Goal: Task Accomplishment & Management: Manage account settings

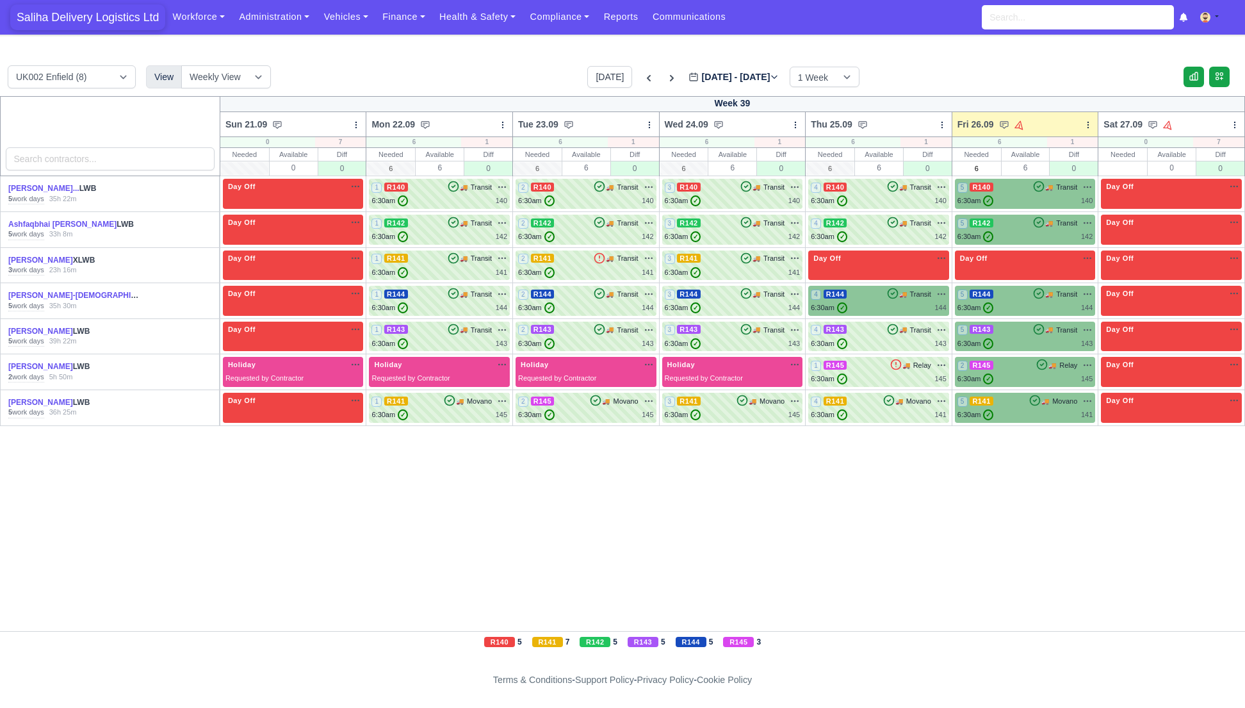
click at [77, 21] on span "Saliha Delivery Logistics Ltd" at bounding box center [87, 17] width 155 height 26
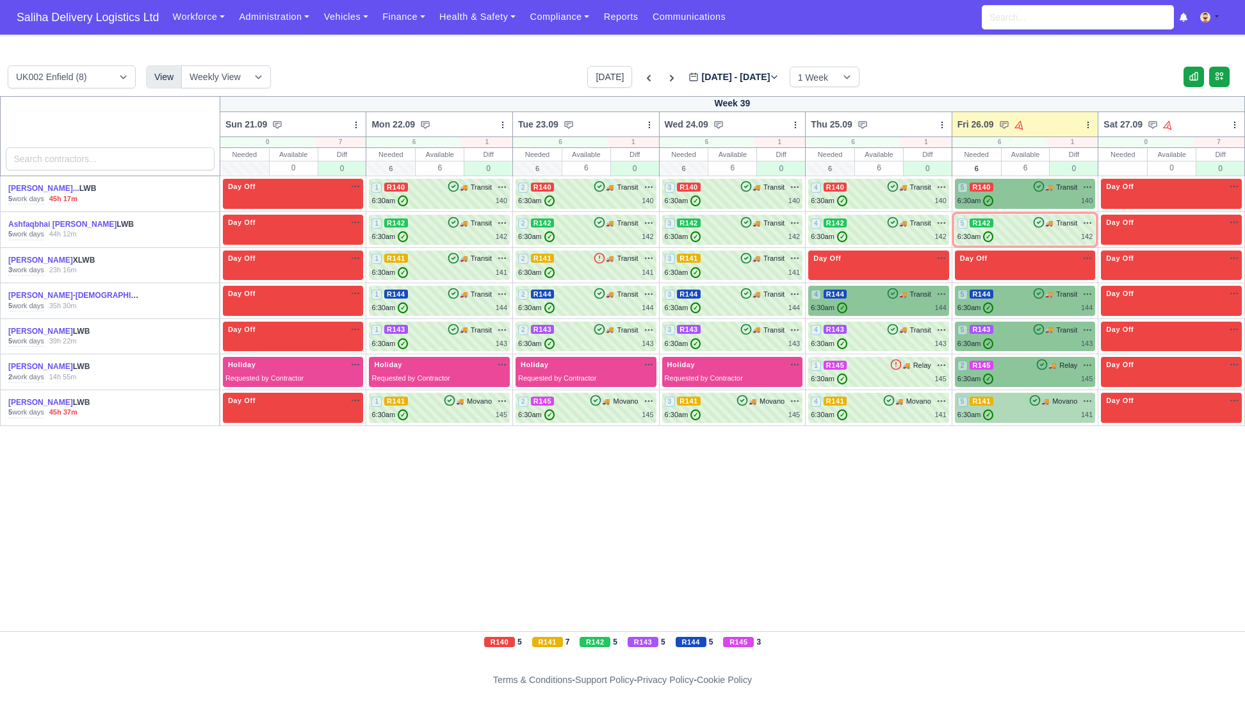
click at [1024, 407] on div "5 R141 🚚 Movano" at bounding box center [1025, 407] width 136 height 25
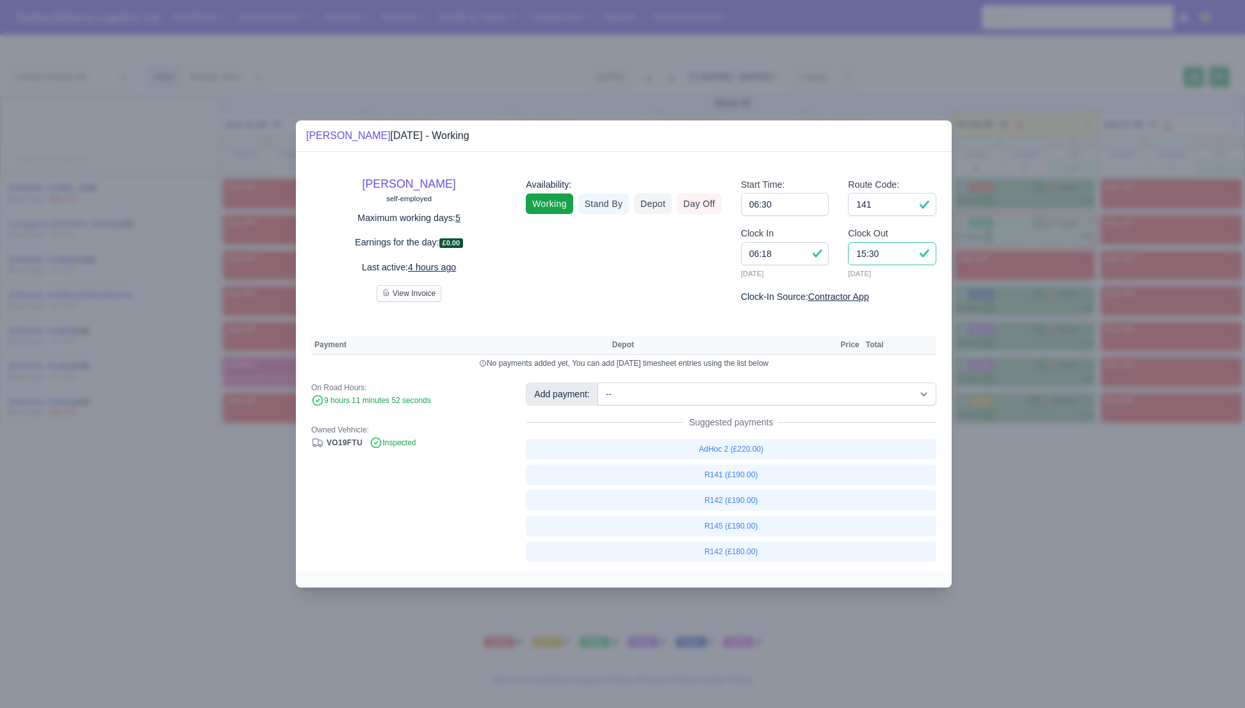
click at [886, 258] on input "15:30" at bounding box center [892, 253] width 88 height 23
type input "15:10"
click at [727, 475] on link "R141 (£190.00)" at bounding box center [731, 474] width 410 height 20
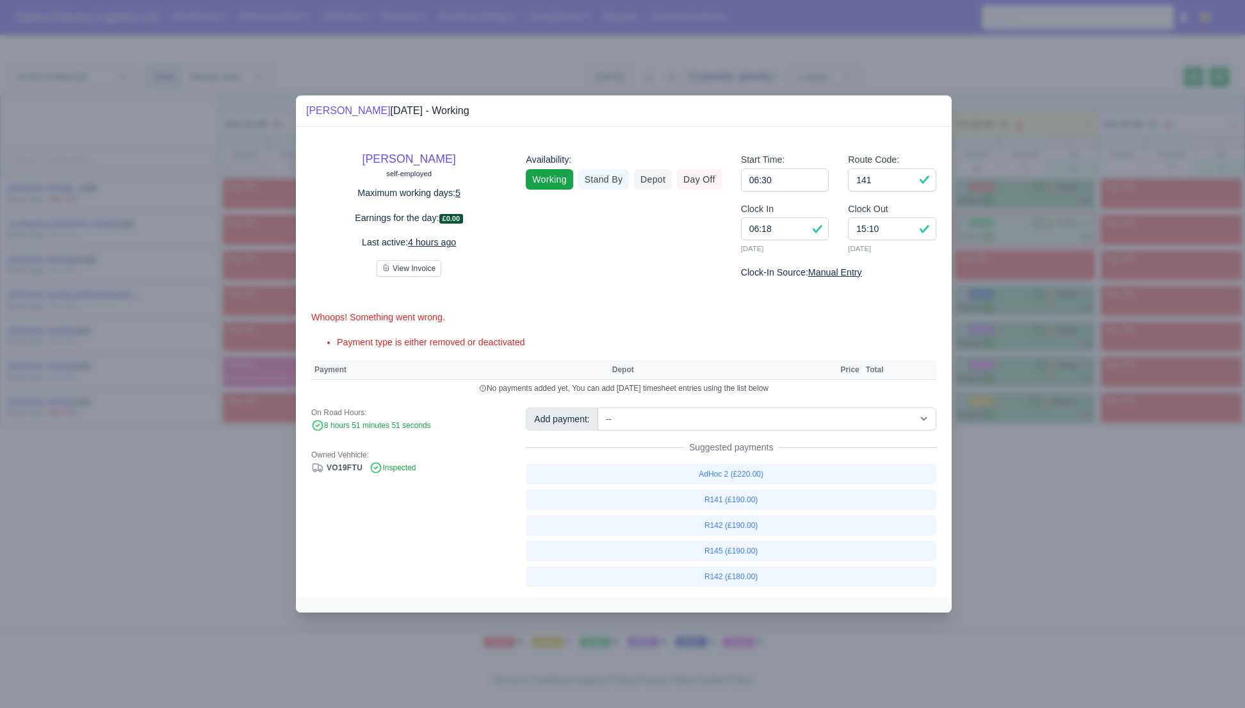
select select "1"
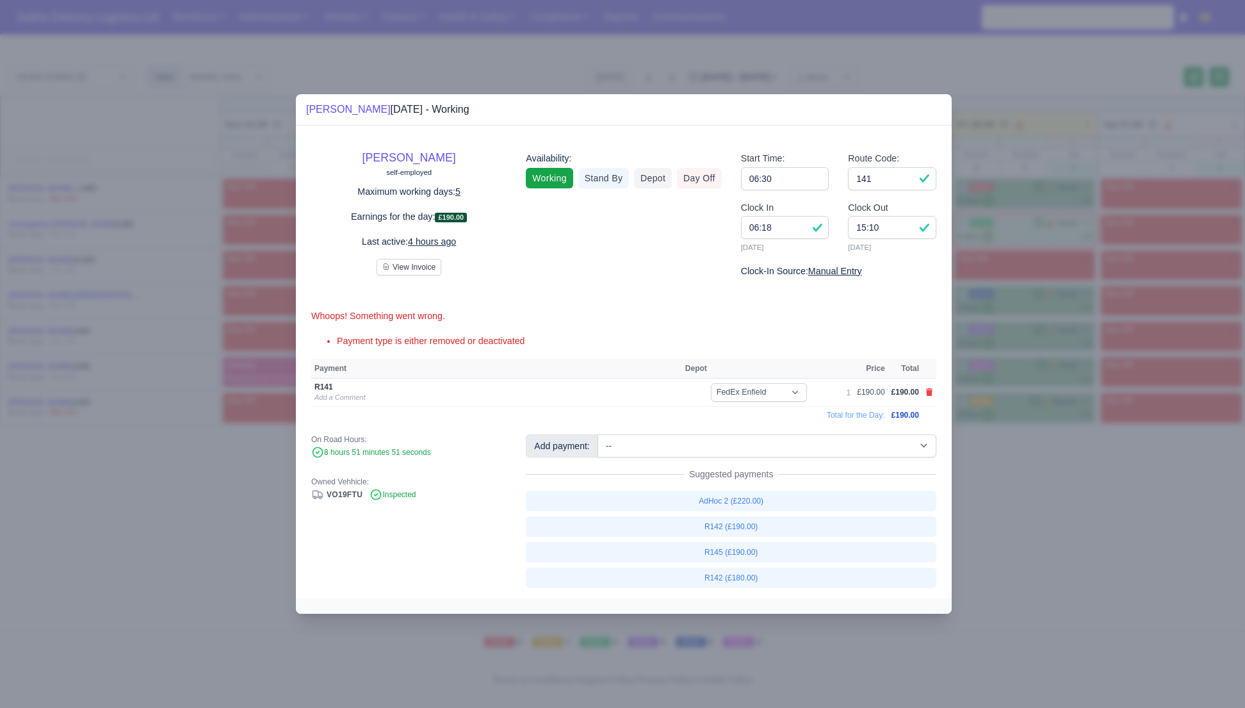
click at [1065, 528] on div at bounding box center [622, 354] width 1245 height 708
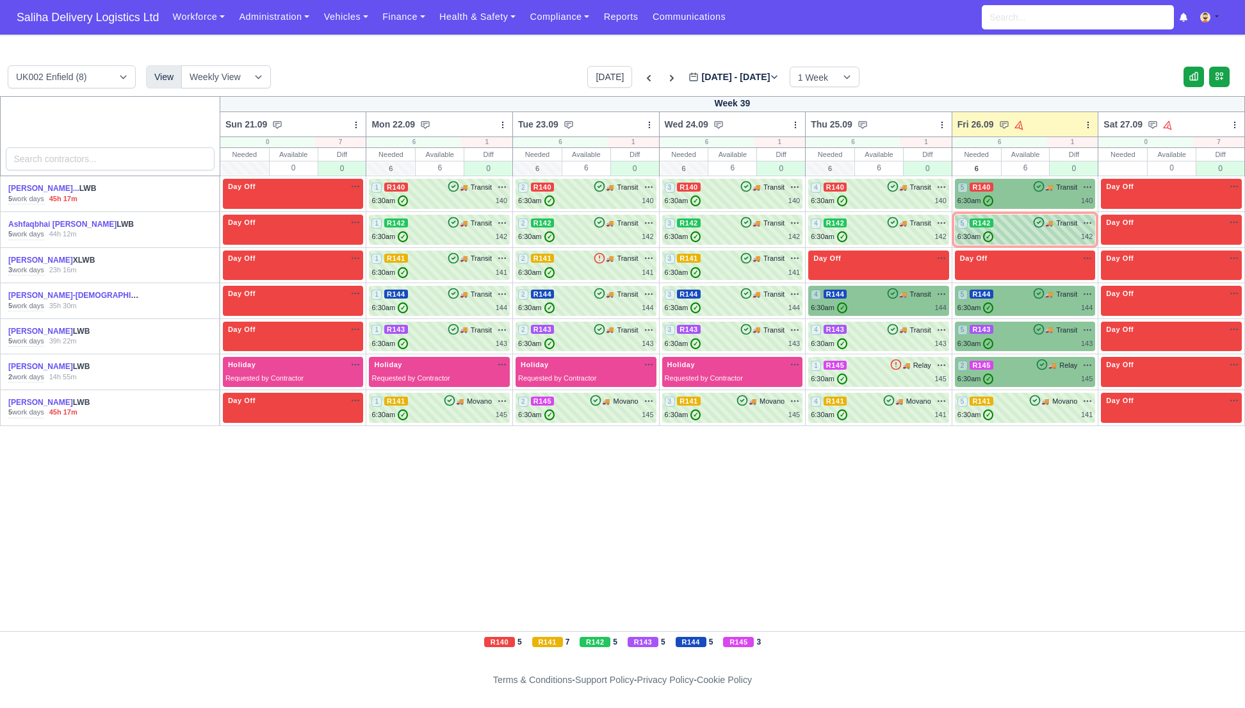
click at [1026, 223] on div "5 R142 🚚 Transit" at bounding box center [1025, 223] width 136 height 12
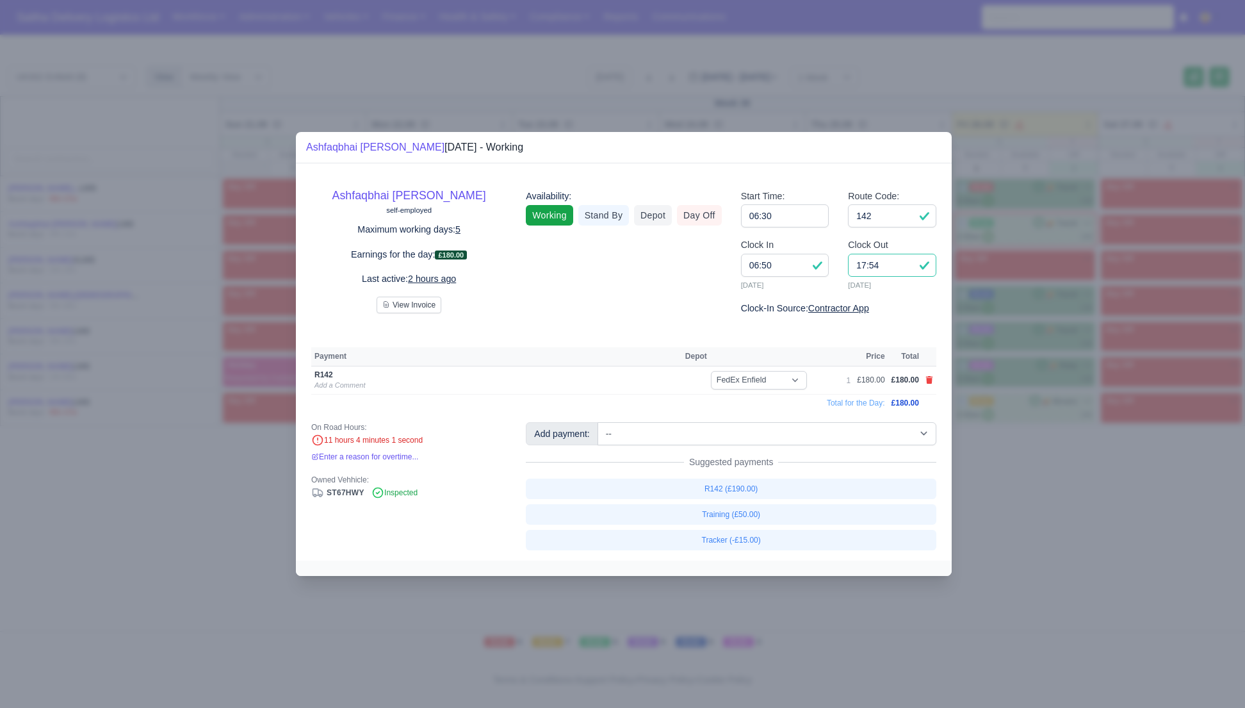
click at [883, 263] on input "17:54" at bounding box center [892, 265] width 88 height 23
type input "17:20"
click at [878, 218] on input "142" at bounding box center [892, 215] width 88 height 23
click at [1098, 532] on div at bounding box center [622, 354] width 1245 height 708
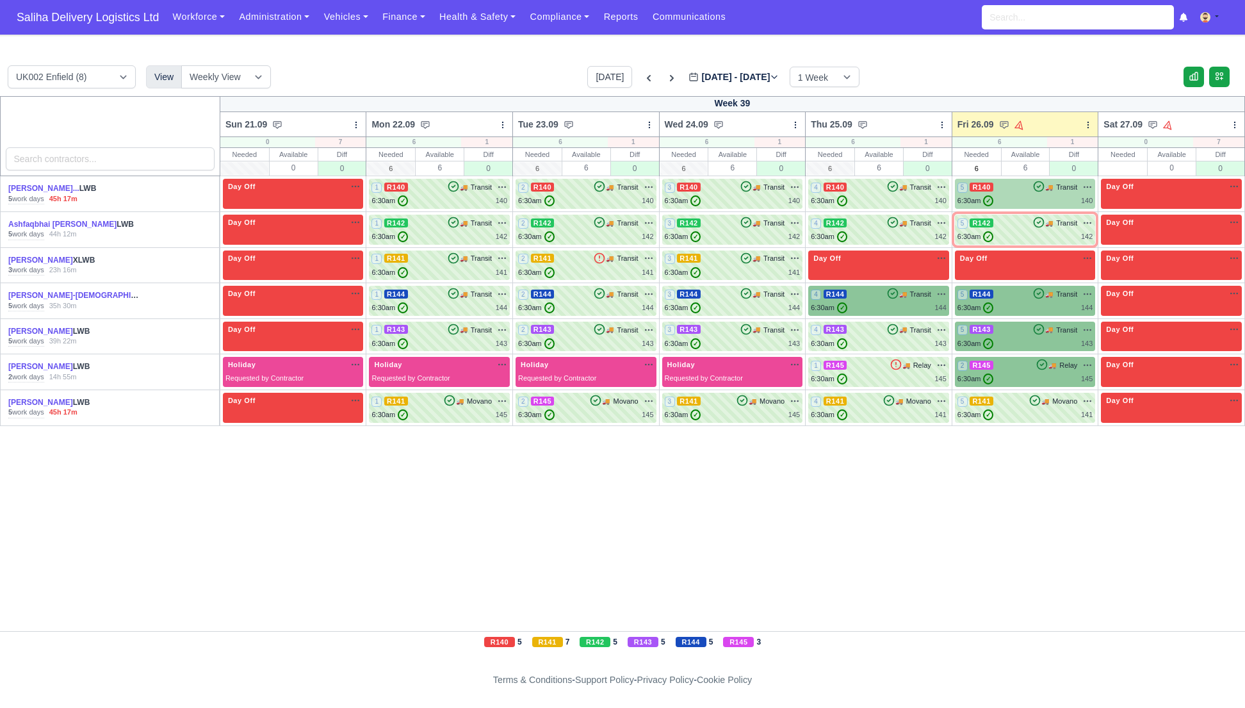
click at [1021, 186] on div "5 R140 🚚 Transit" at bounding box center [1025, 187] width 136 height 12
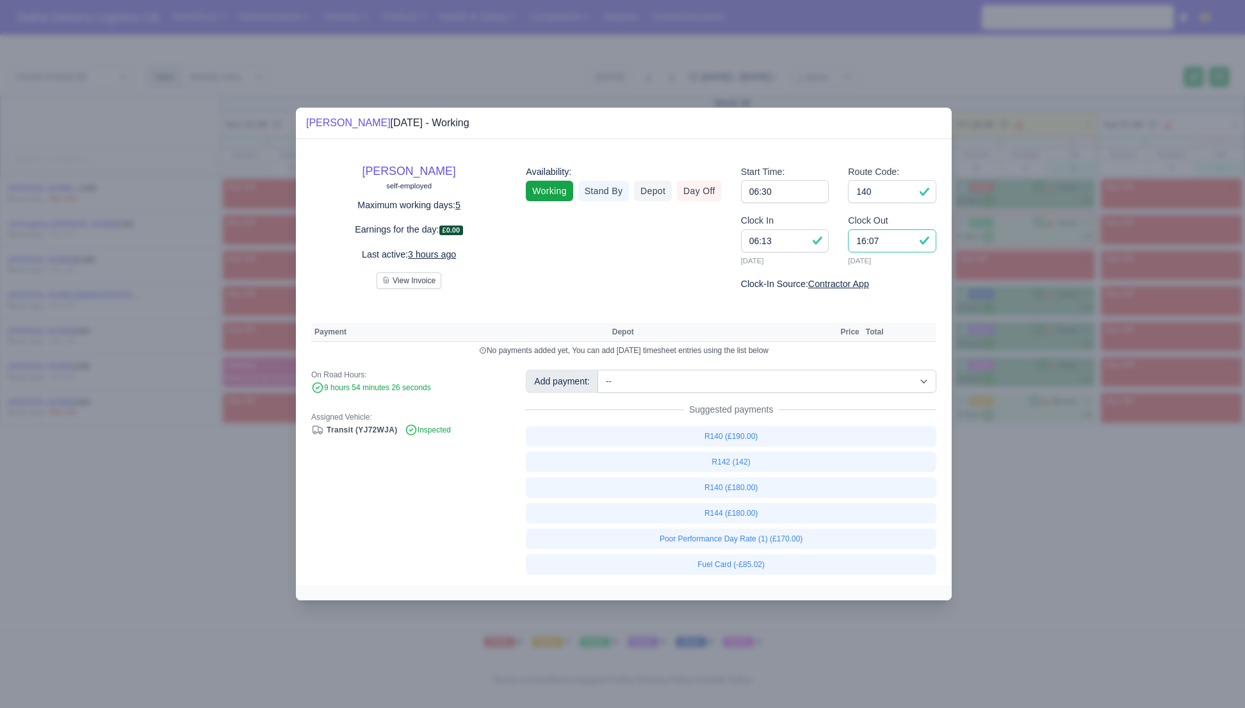
drag, startPoint x: 887, startPoint y: 239, endPoint x: 814, endPoint y: 236, distance: 73.1
click at [814, 236] on div "Clock In 06:13 26/09/2025 Clock Out 16:07 26/09/2025" at bounding box center [838, 244] width 214 height 63
type input "15:30"
click at [877, 193] on input "140" at bounding box center [892, 191] width 88 height 23
select select "1"
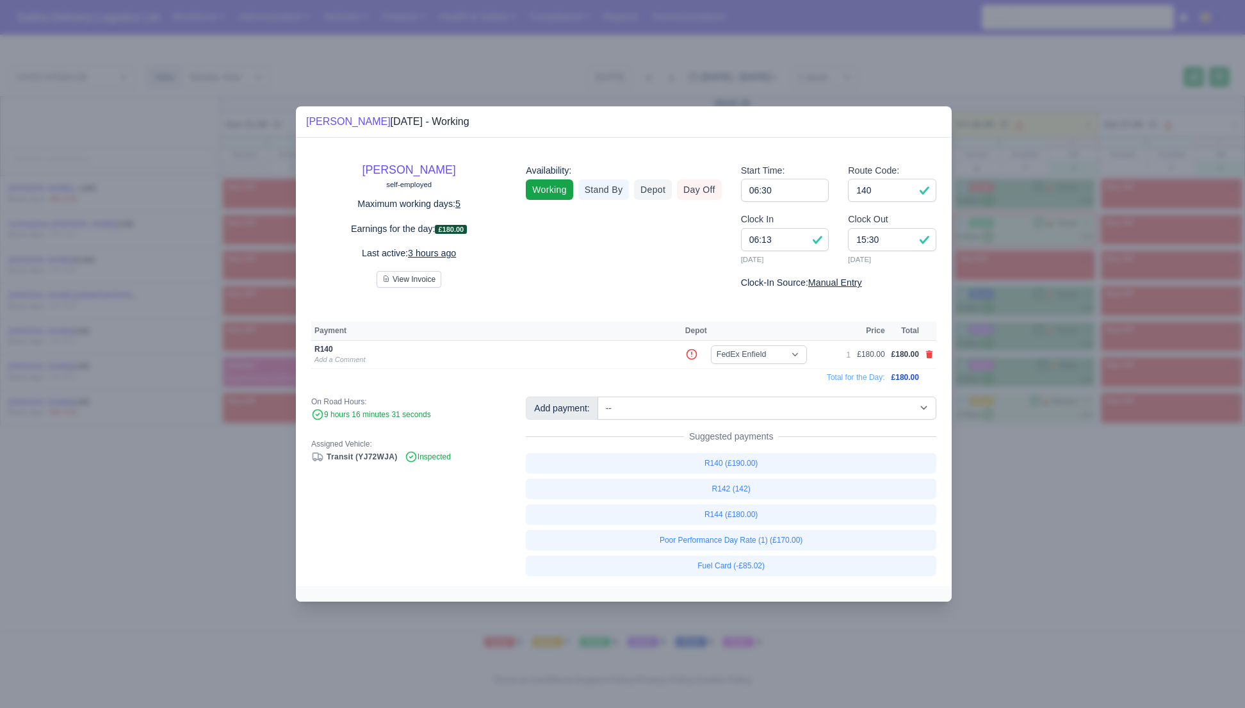
drag, startPoint x: 1087, startPoint y: 505, endPoint x: 563, endPoint y: 168, distance: 623.0
click at [1051, 484] on div at bounding box center [622, 354] width 1245 height 708
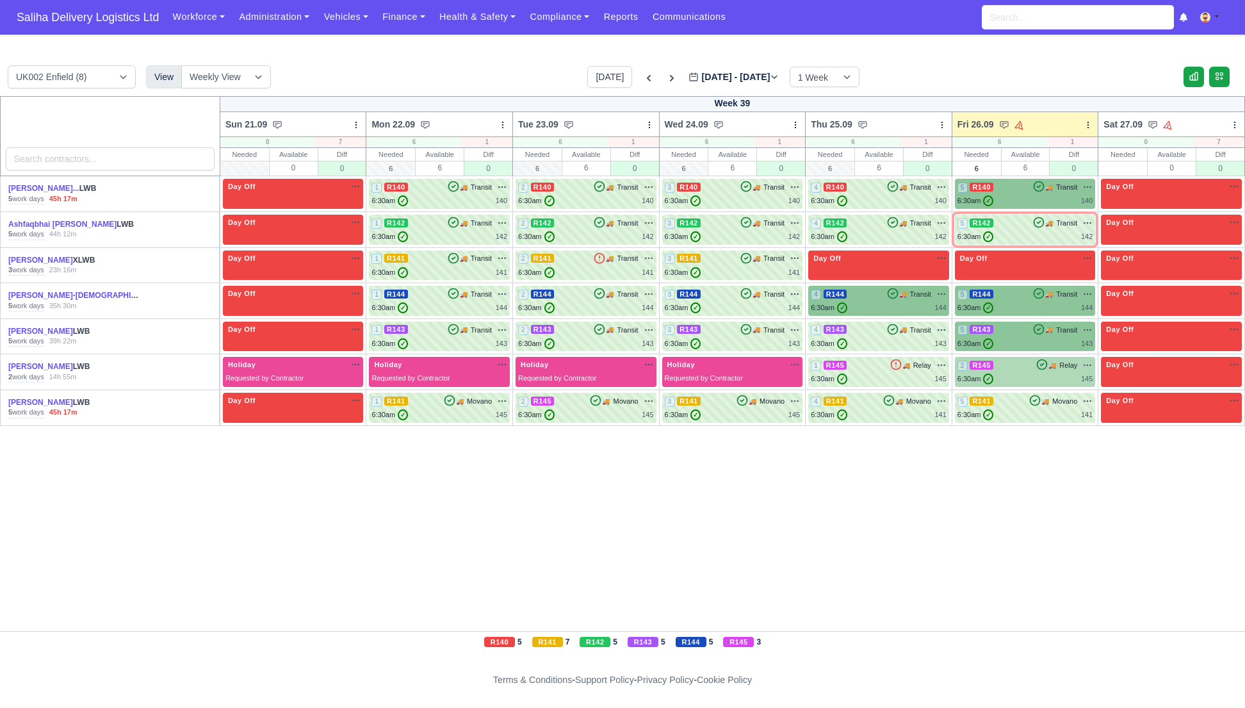
click at [1005, 363] on div "2 R145 🚚 Relay" at bounding box center [1025, 365] width 136 height 12
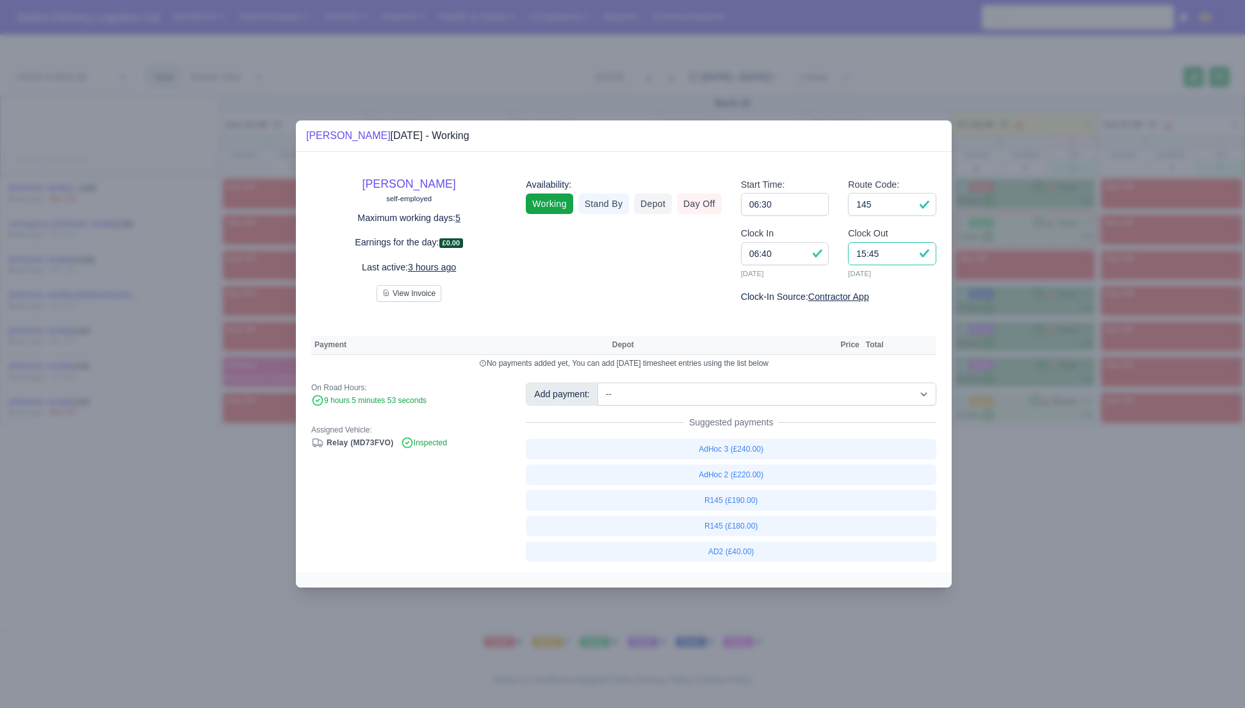
click at [894, 255] on input "15:45" at bounding box center [892, 253] width 88 height 23
type input "15:40"
click at [727, 524] on link "R145 (£180.00)" at bounding box center [731, 525] width 410 height 20
select select "1"
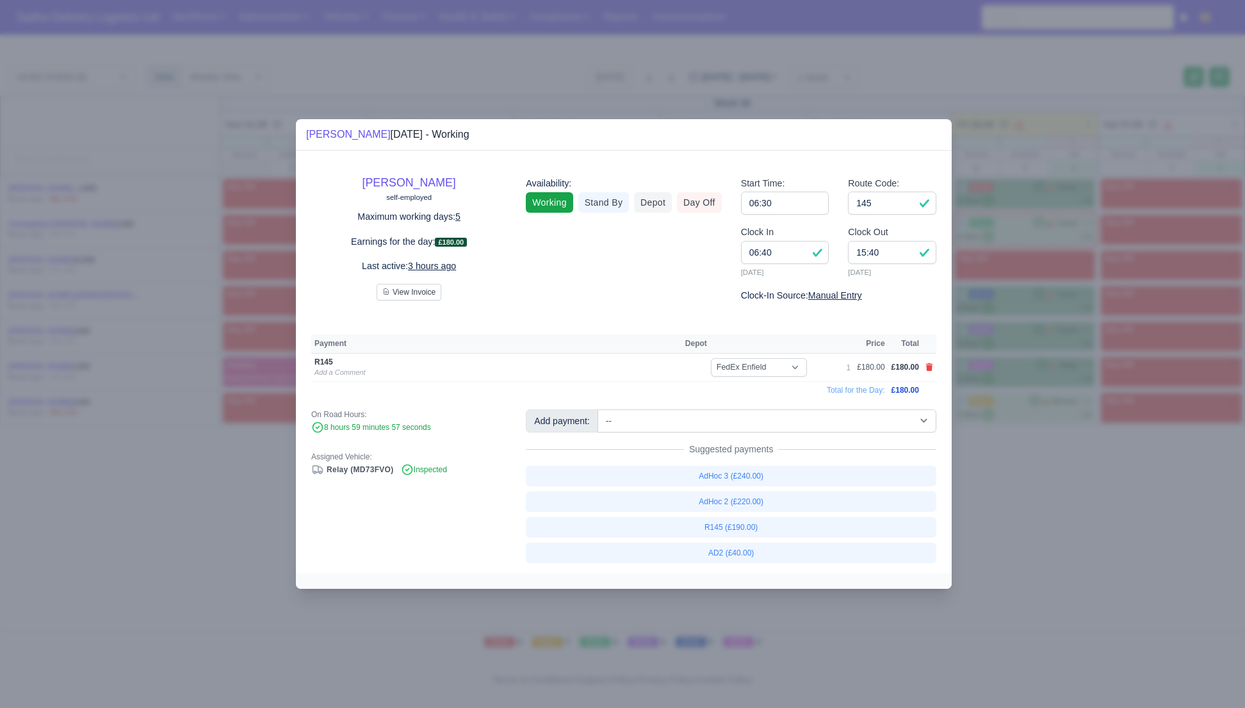
drag, startPoint x: 987, startPoint y: 551, endPoint x: 858, endPoint y: 348, distance: 240.7
click at [983, 540] on div at bounding box center [622, 354] width 1245 height 708
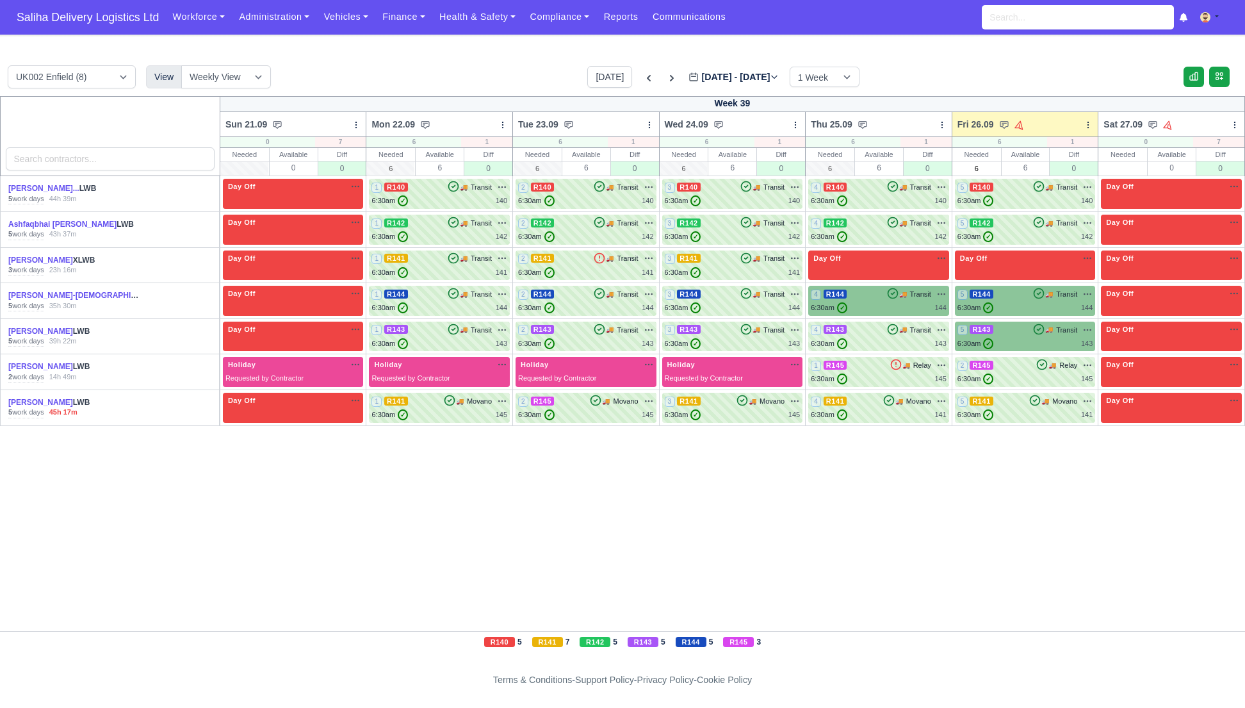
click at [1007, 316] on td "5 R144 🚚" at bounding box center [1024, 301] width 147 height 36
click at [1008, 330] on div "5 R143 🚚 Transit" at bounding box center [1025, 330] width 136 height 12
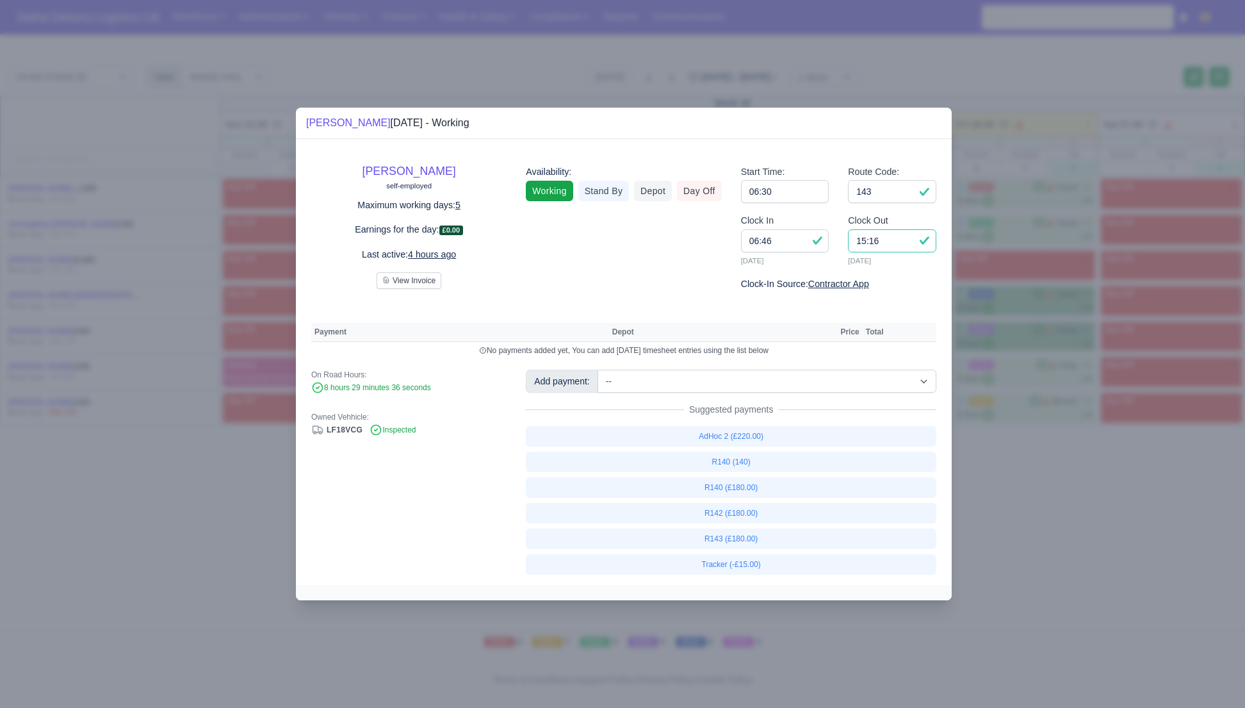
click at [888, 243] on input "15:16" at bounding box center [892, 240] width 88 height 23
type input "1"
type input "14:30"
click at [894, 191] on input "143" at bounding box center [892, 191] width 88 height 23
select select "1"
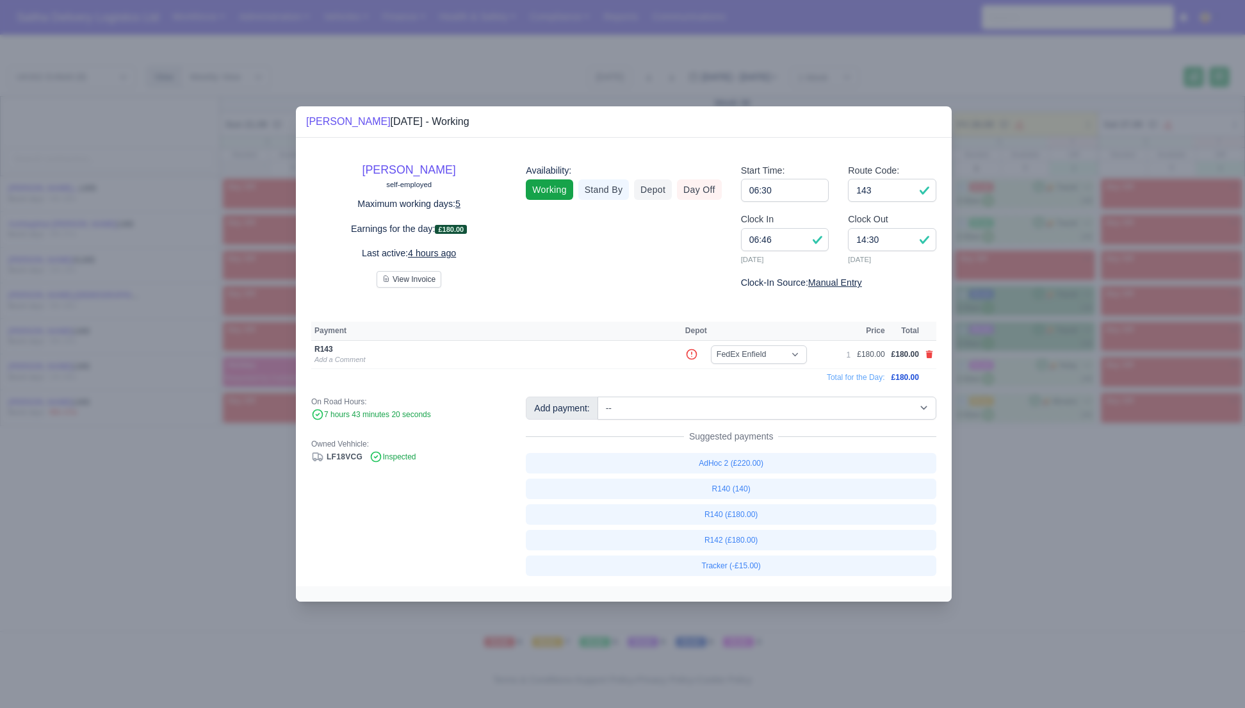
drag, startPoint x: 1056, startPoint y: 536, endPoint x: 992, endPoint y: 460, distance: 99.5
click at [1047, 526] on div at bounding box center [622, 354] width 1245 height 708
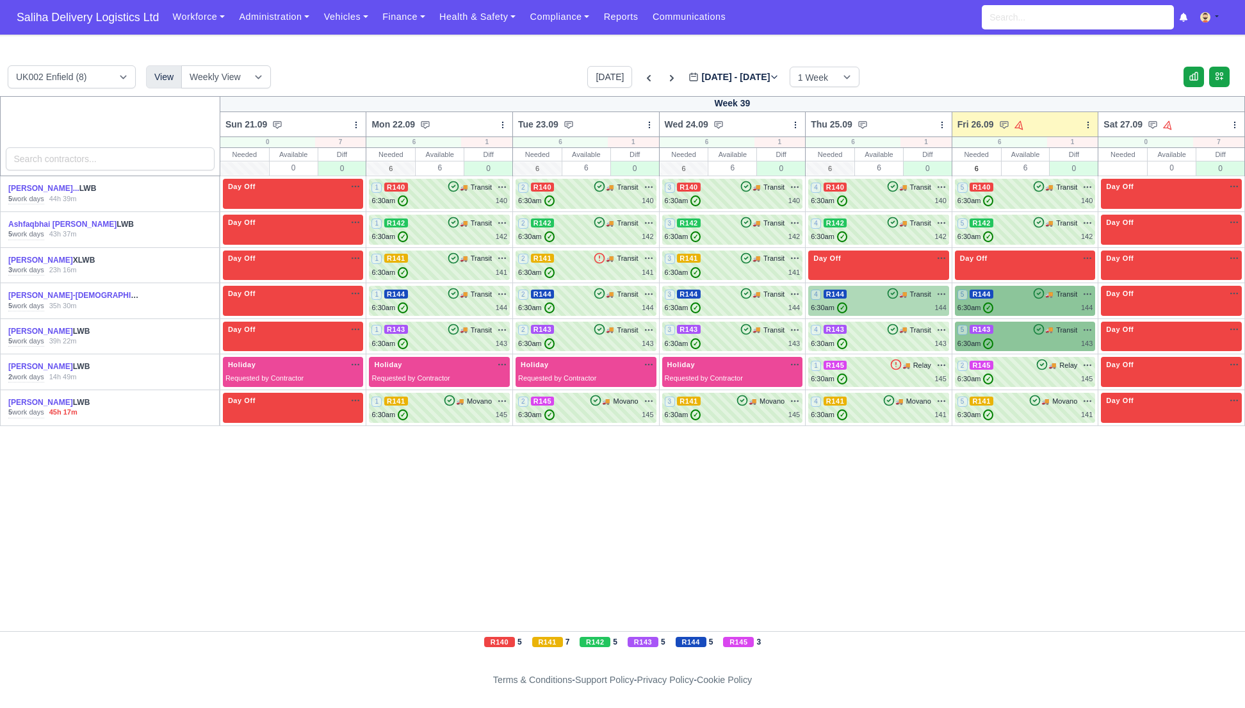
click at [864, 303] on div "6:30am ✓ 144" at bounding box center [879, 307] width 136 height 11
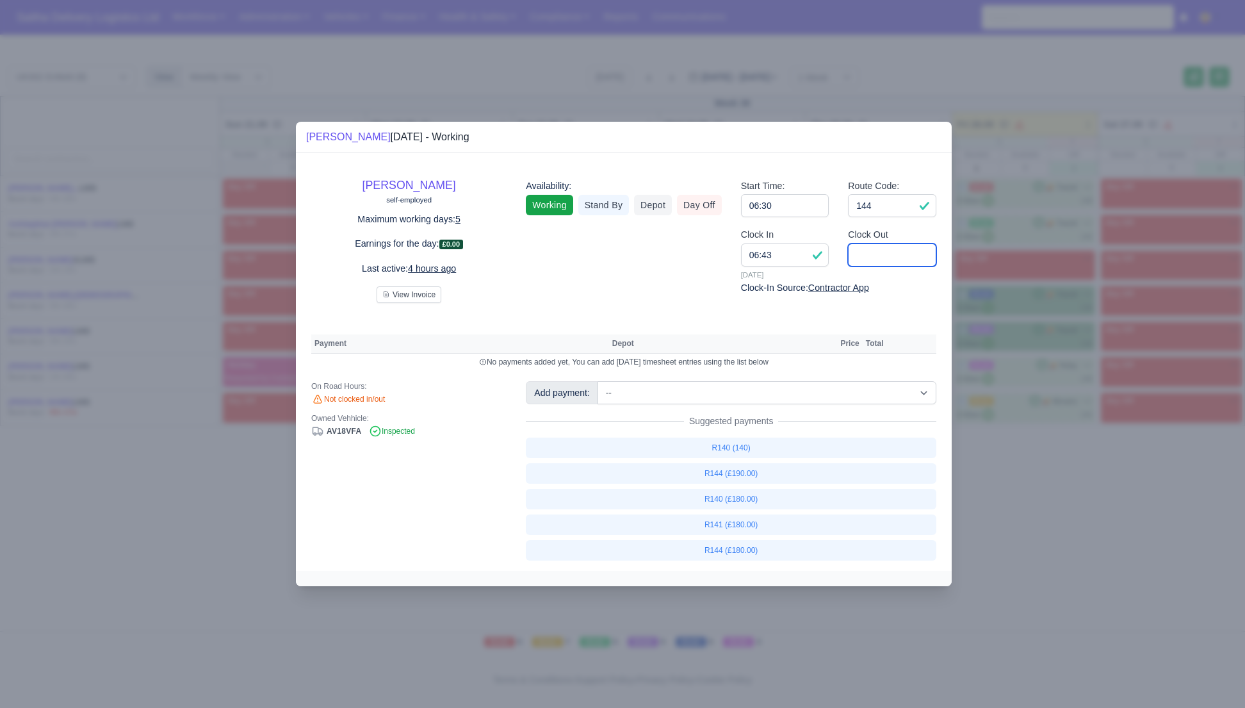
click at [872, 260] on input "Clock Out" at bounding box center [892, 254] width 88 height 23
type input "17:00"
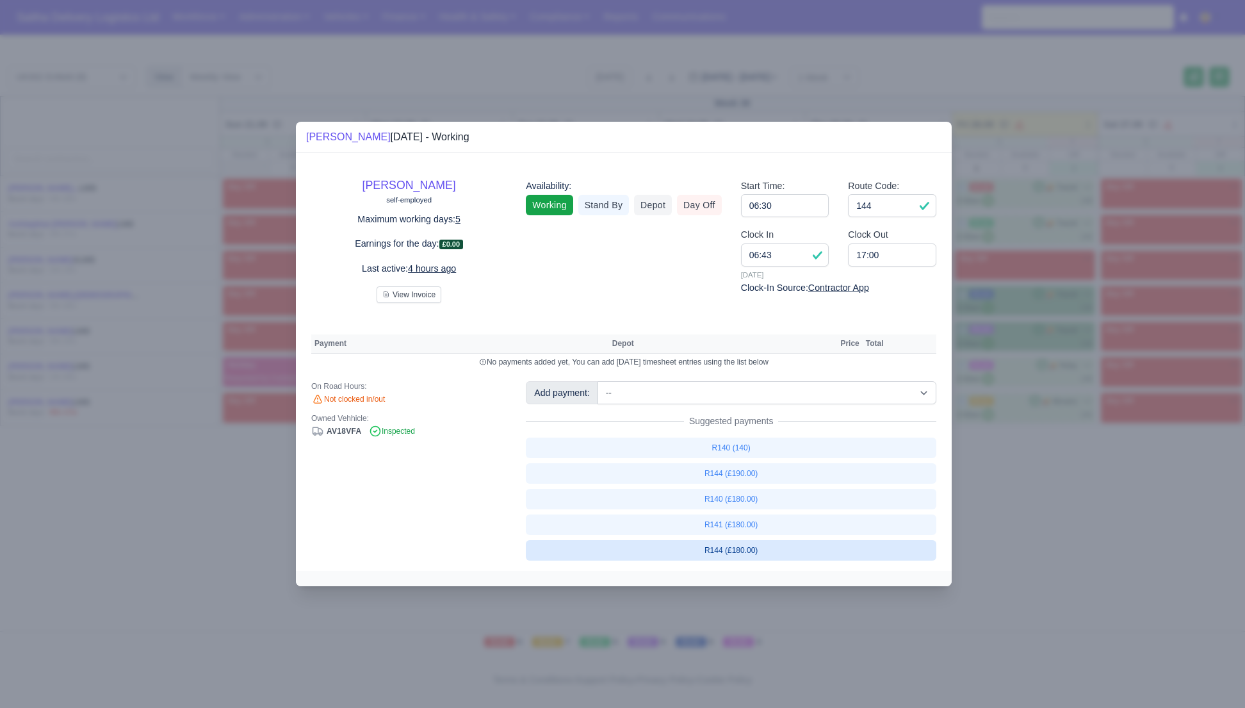
click at [738, 555] on link "R144 (£180.00)" at bounding box center [731, 550] width 410 height 20
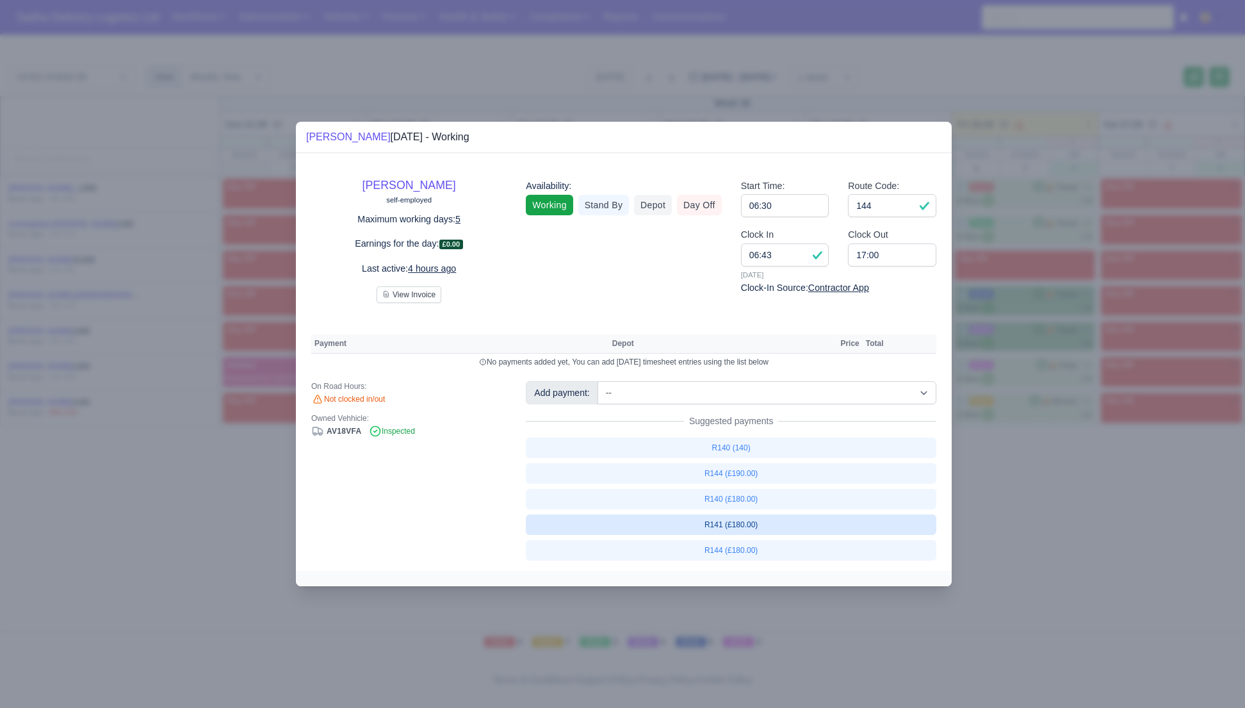
select select "1"
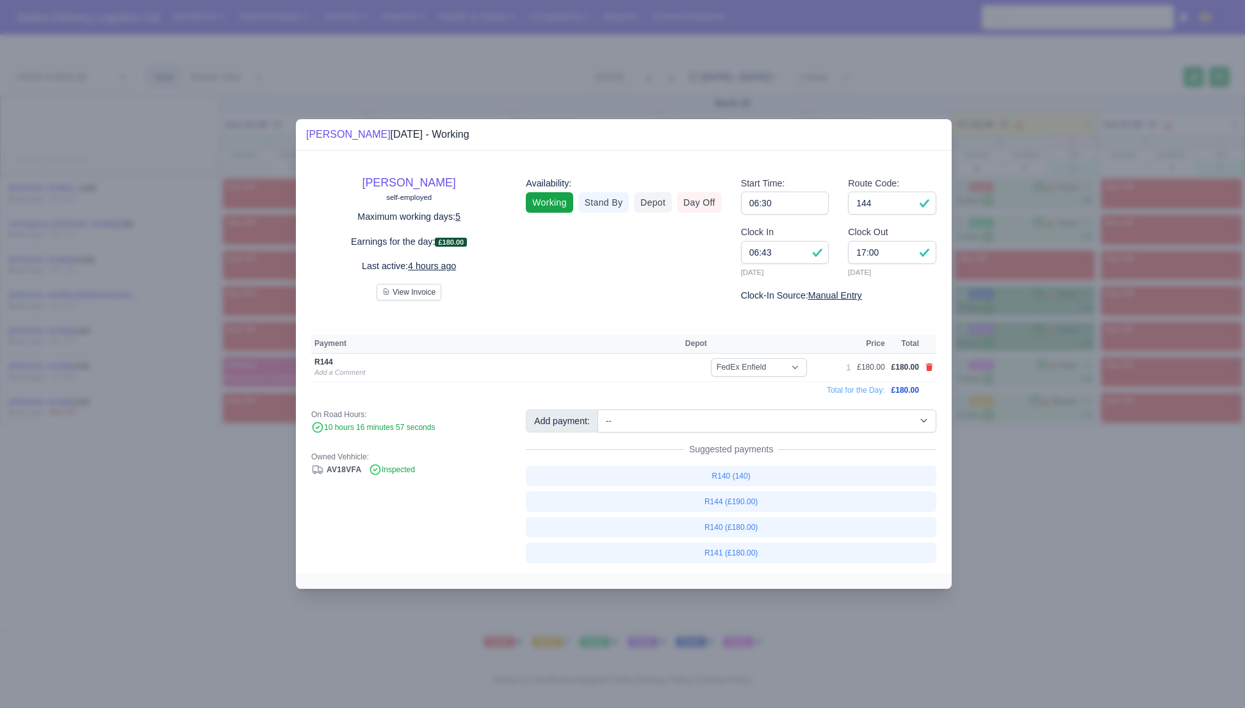
click at [1042, 534] on div at bounding box center [622, 354] width 1245 height 708
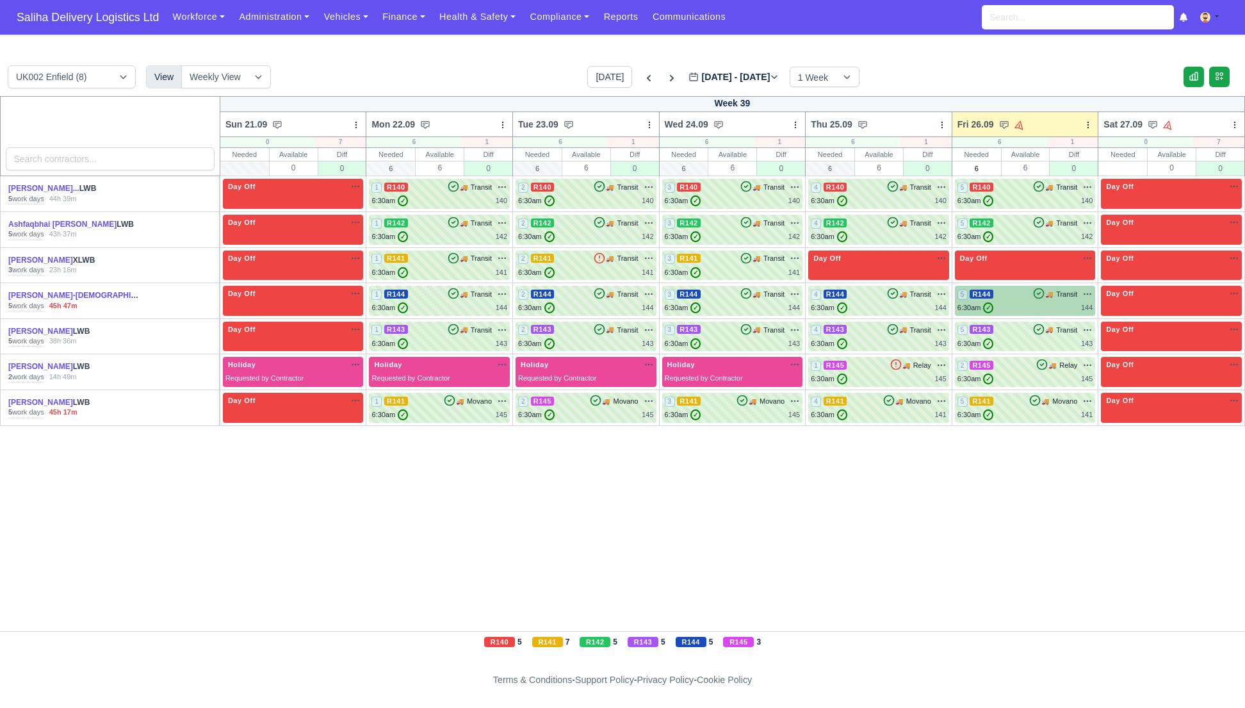
click at [1010, 300] on div "5 R144 🚚 Transit" at bounding box center [1025, 300] width 136 height 25
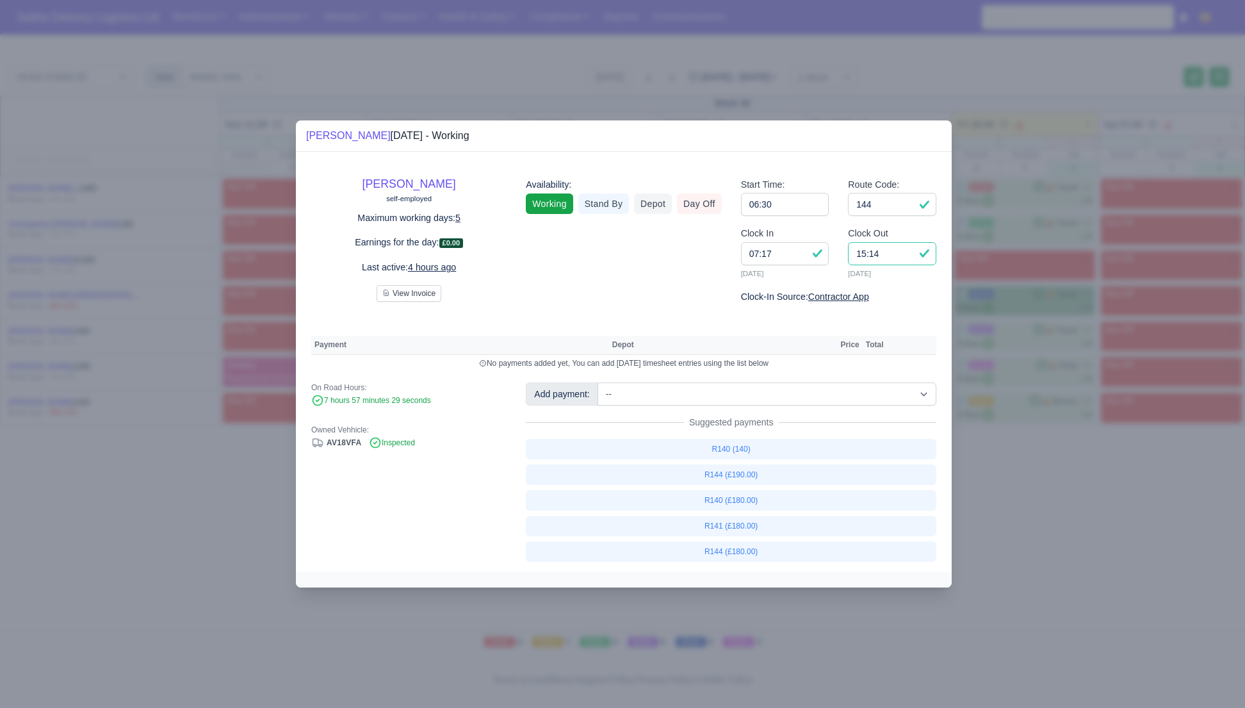
click at [884, 255] on input "15:14" at bounding box center [892, 253] width 88 height 23
type input "15:00"
click at [734, 551] on link "R144 (£180.00)" at bounding box center [731, 551] width 410 height 20
select select "1"
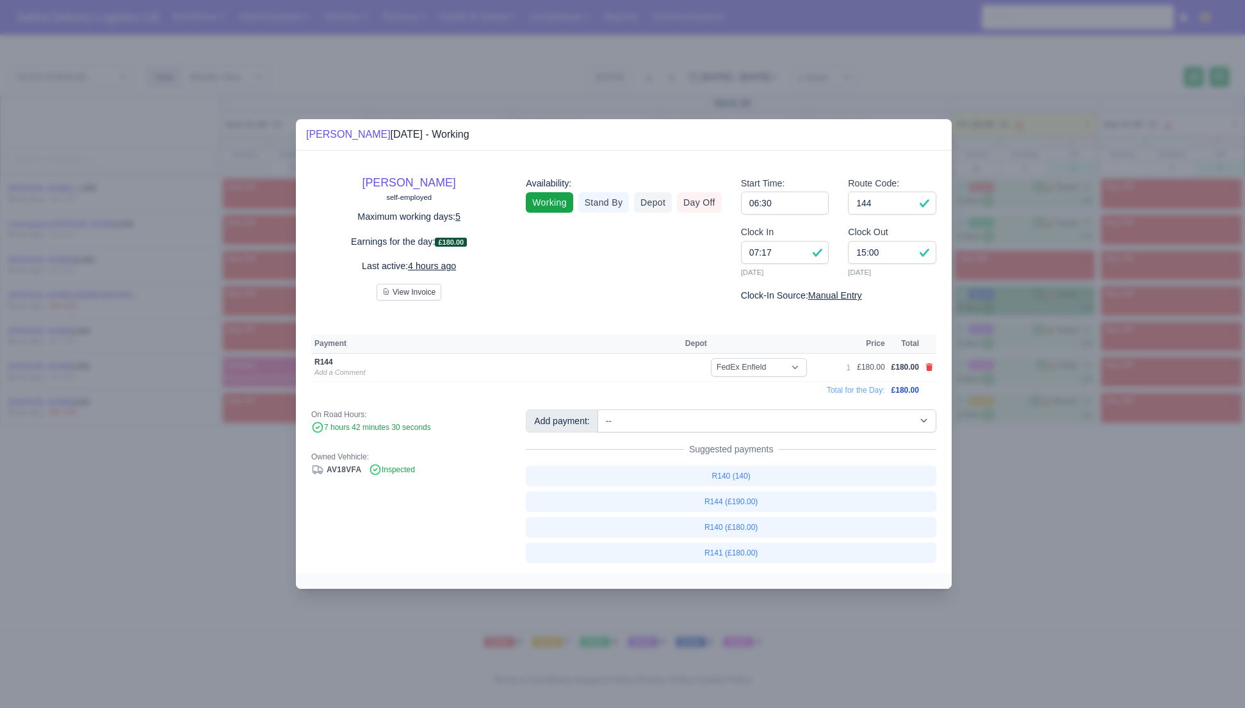
click at [1038, 544] on div at bounding box center [622, 354] width 1245 height 708
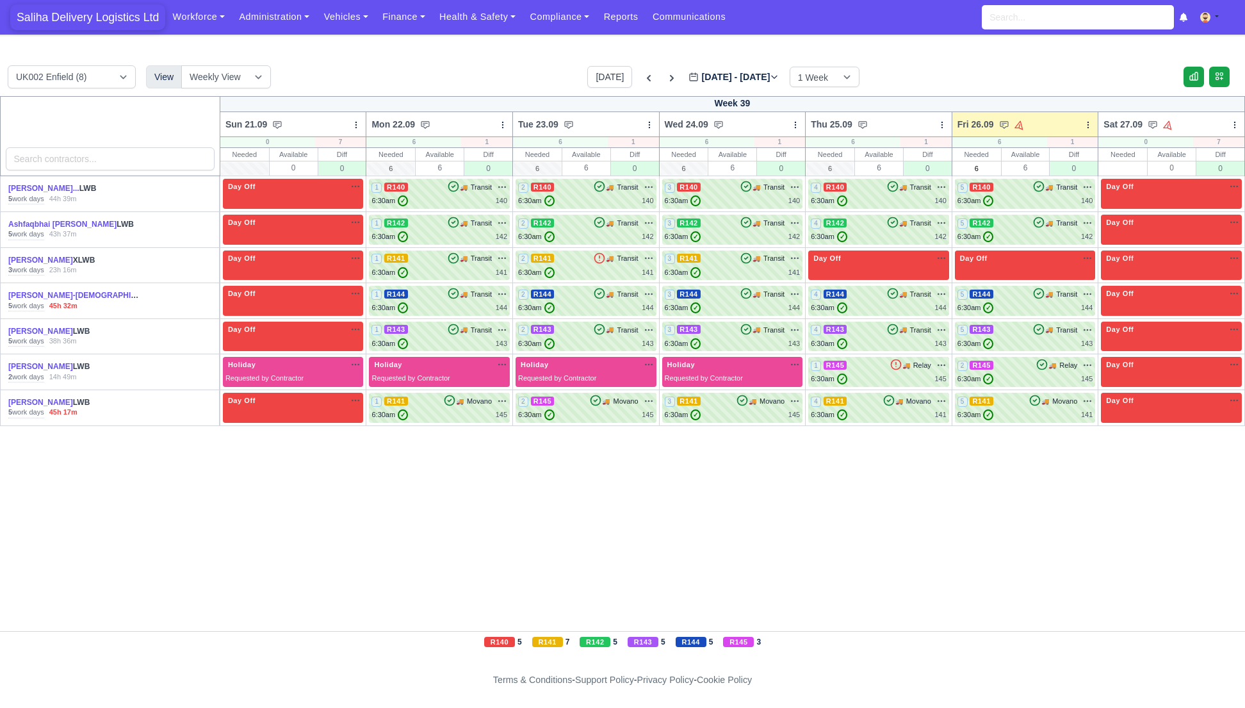
click at [101, 27] on span "Saliha Delivery Logistics Ltd" at bounding box center [87, 17] width 155 height 26
click at [68, 20] on span "Saliha Delivery Logistics Ltd" at bounding box center [87, 17] width 155 height 26
